Goal: Go to known website: Go to known website

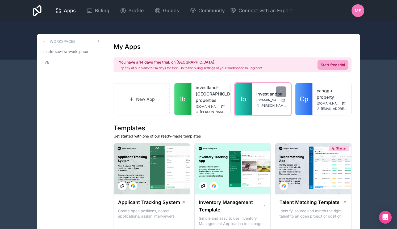
click at [247, 96] on link "Ib" at bounding box center [243, 99] width 17 height 32
click at [255, 88] on div "investlandbali investlandbali.noloco.co karl.saar@investlandbali.com" at bounding box center [271, 99] width 39 height 32
click at [262, 98] on span "[DOMAIN_NAME]" at bounding box center [267, 100] width 23 height 4
